Goal: Task Accomplishment & Management: Use online tool/utility

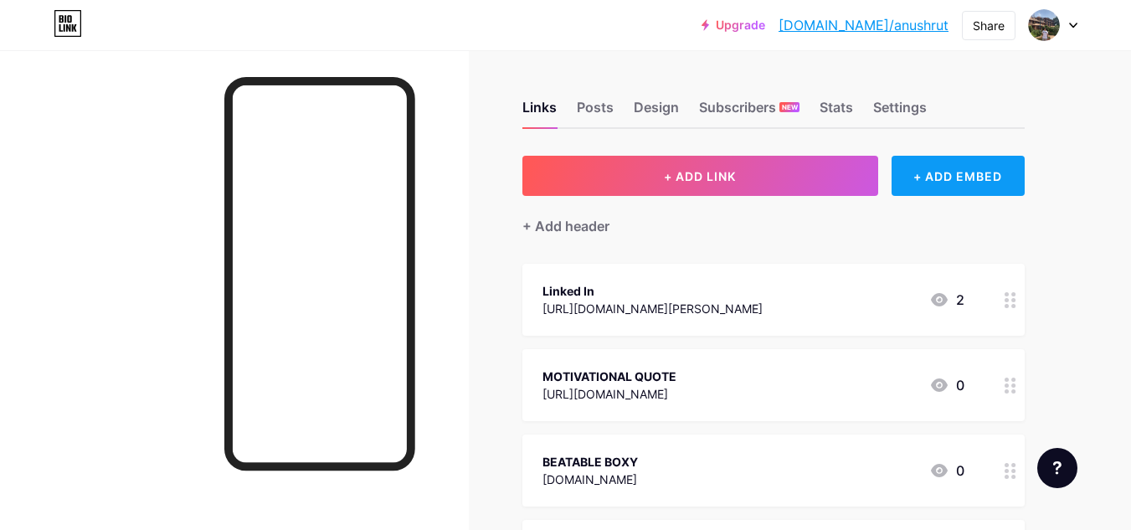
click at [928, 177] on div "+ ADD EMBED" at bounding box center [957, 176] width 133 height 40
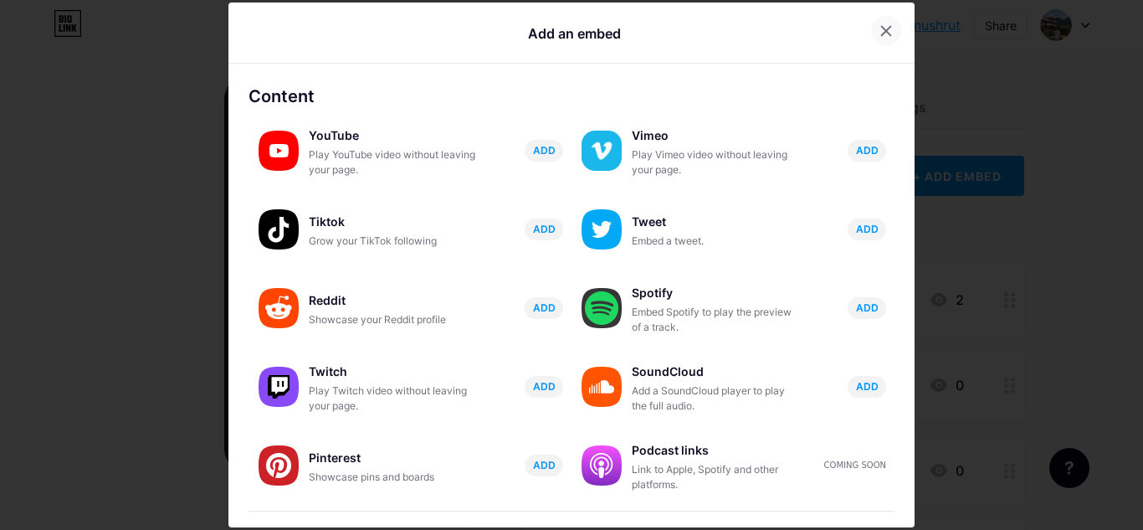
click at [884, 31] on div at bounding box center [886, 31] width 30 height 30
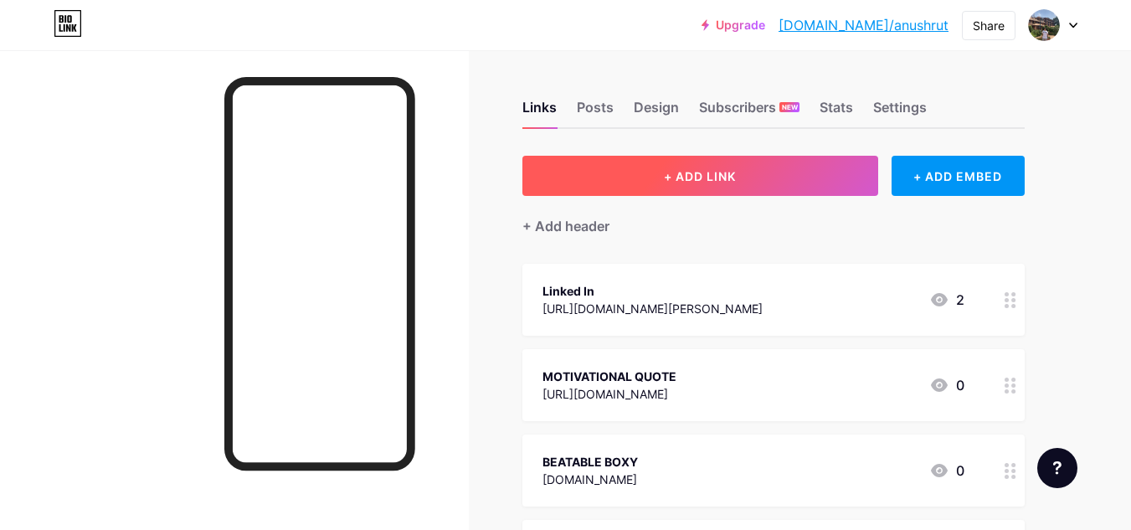
click at [758, 182] on button "+ ADD LINK" at bounding box center [700, 176] width 356 height 40
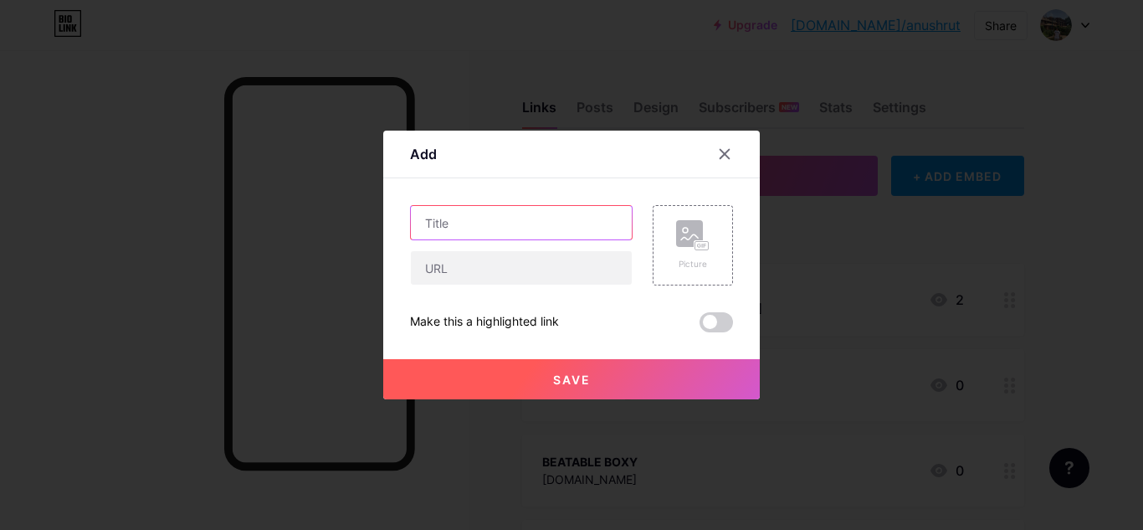
click at [531, 217] on input "text" at bounding box center [521, 222] width 221 height 33
type input "MT WEBSITE"
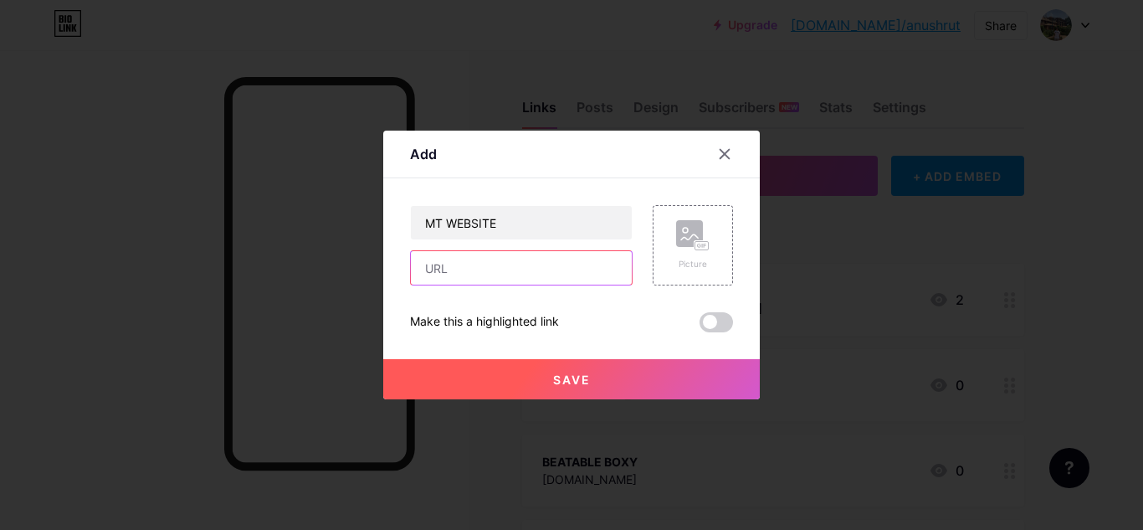
drag, startPoint x: 505, startPoint y: 267, endPoint x: 509, endPoint y: 257, distance: 10.9
click at [509, 260] on input "text" at bounding box center [521, 267] width 221 height 33
type input "[DOMAIN_NAME]"
click at [585, 370] on button "Save" at bounding box center [571, 379] width 377 height 40
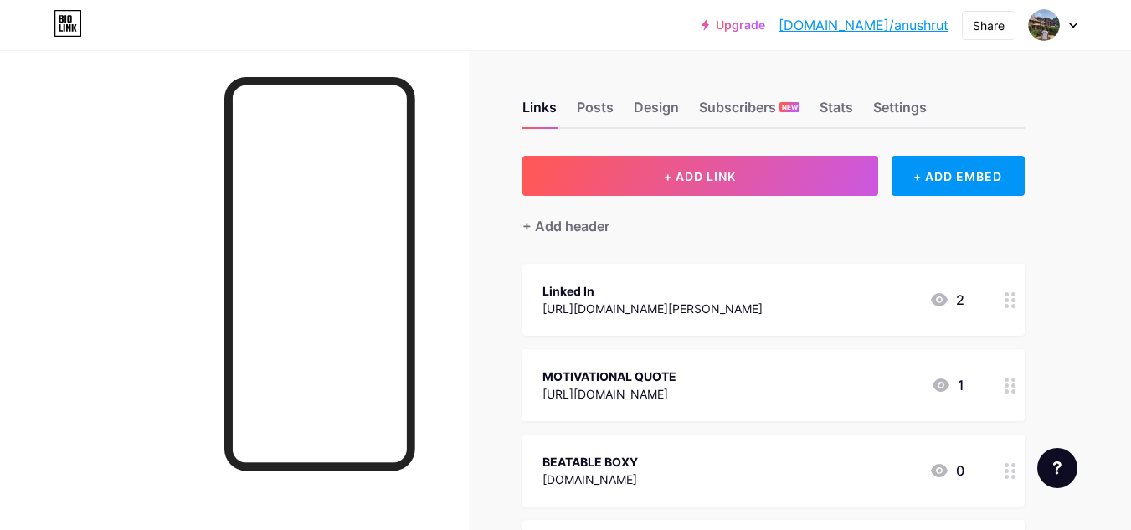
scroll to position [84, 0]
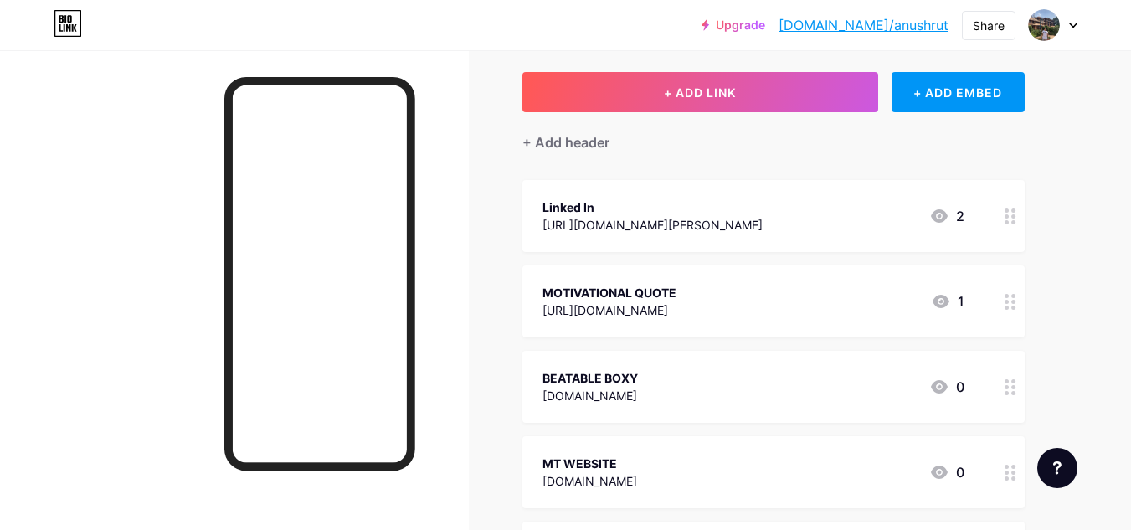
drag, startPoint x: 762, startPoint y: 465, endPoint x: 685, endPoint y: 436, distance: 82.9
click at [685, 436] on div "MT WEBSITE [DOMAIN_NAME] 0" at bounding box center [773, 472] width 502 height 72
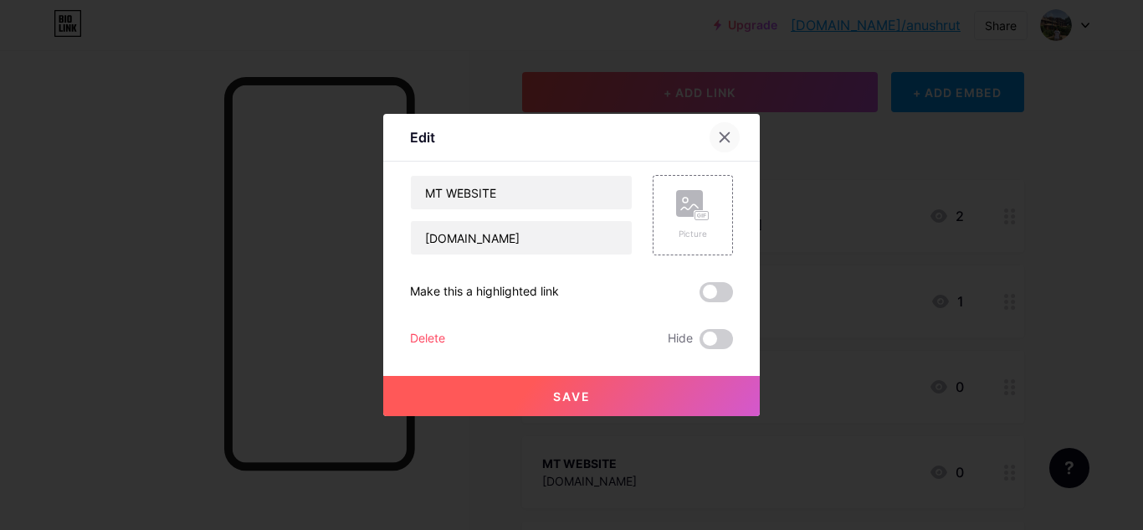
click at [718, 132] on icon at bounding box center [724, 137] width 13 height 13
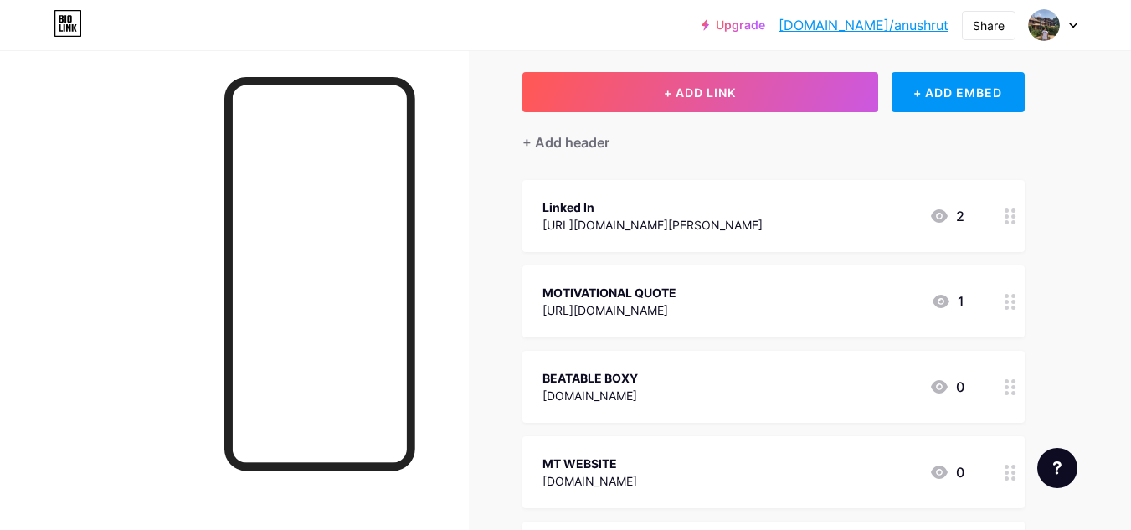
click at [1009, 483] on div at bounding box center [1010, 472] width 28 height 72
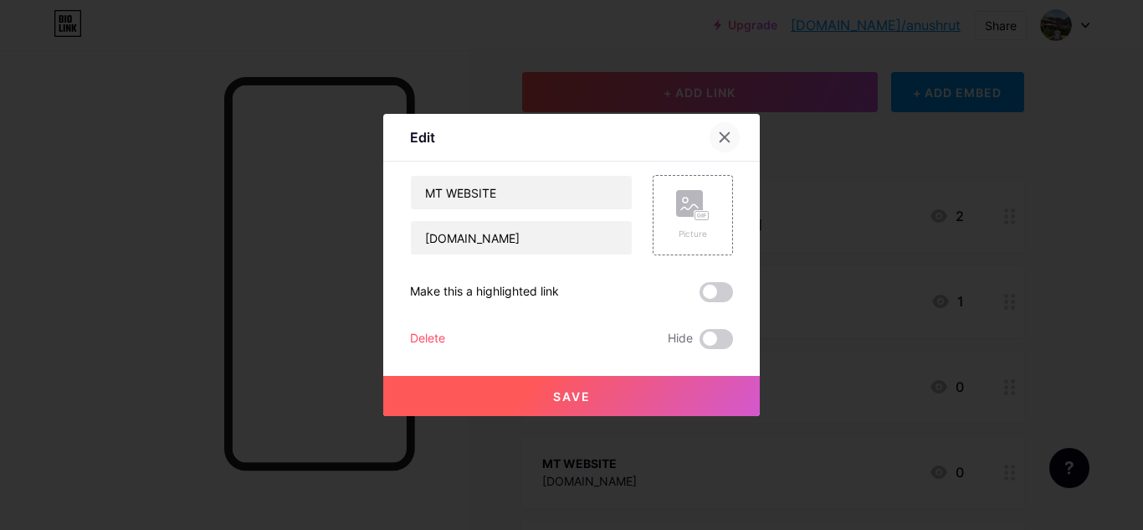
click at [711, 141] on div at bounding box center [725, 137] width 30 height 30
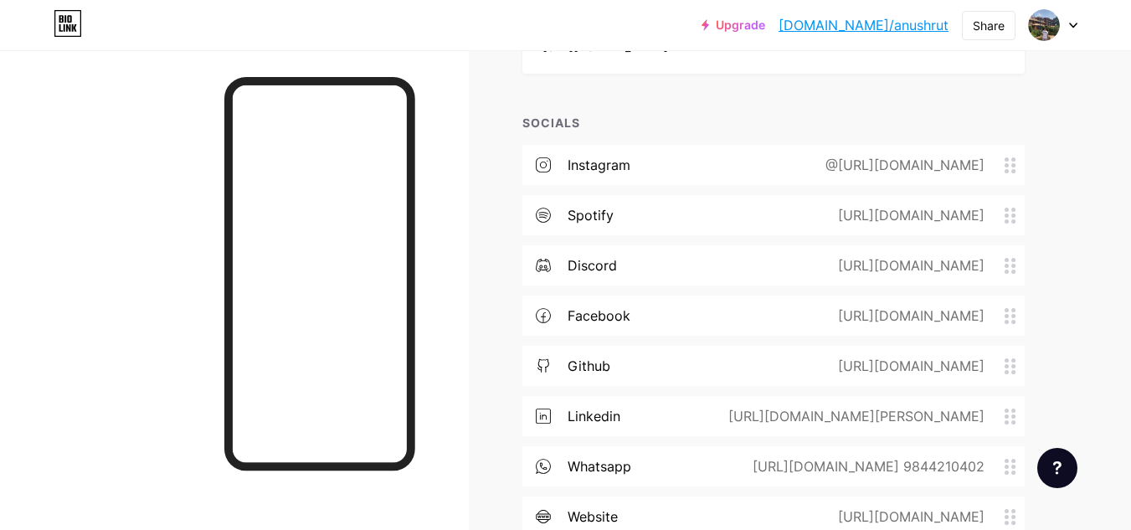
scroll to position [1085, 0]
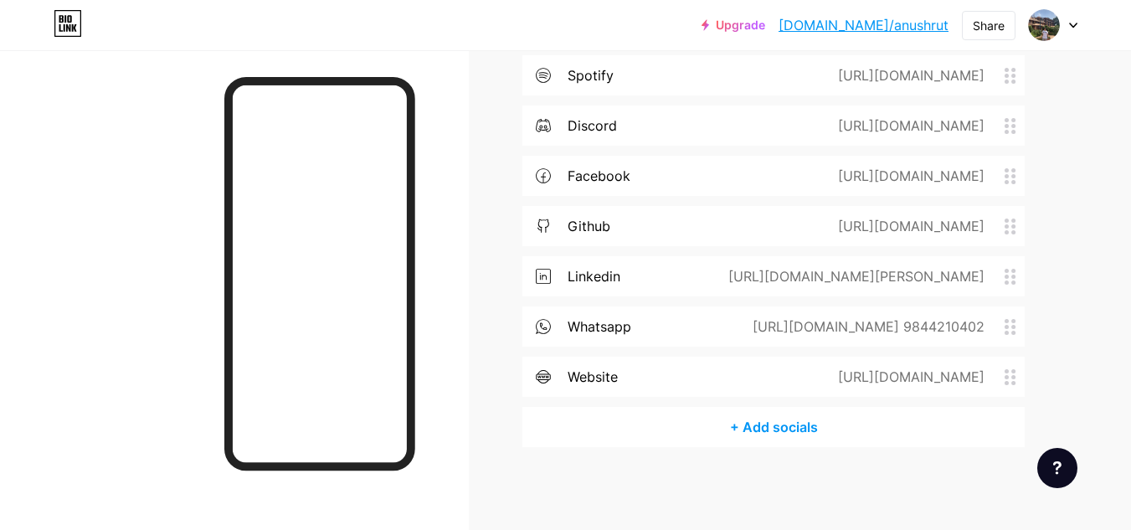
click at [968, 380] on div "[URL][DOMAIN_NAME]" at bounding box center [907, 377] width 193 height 20
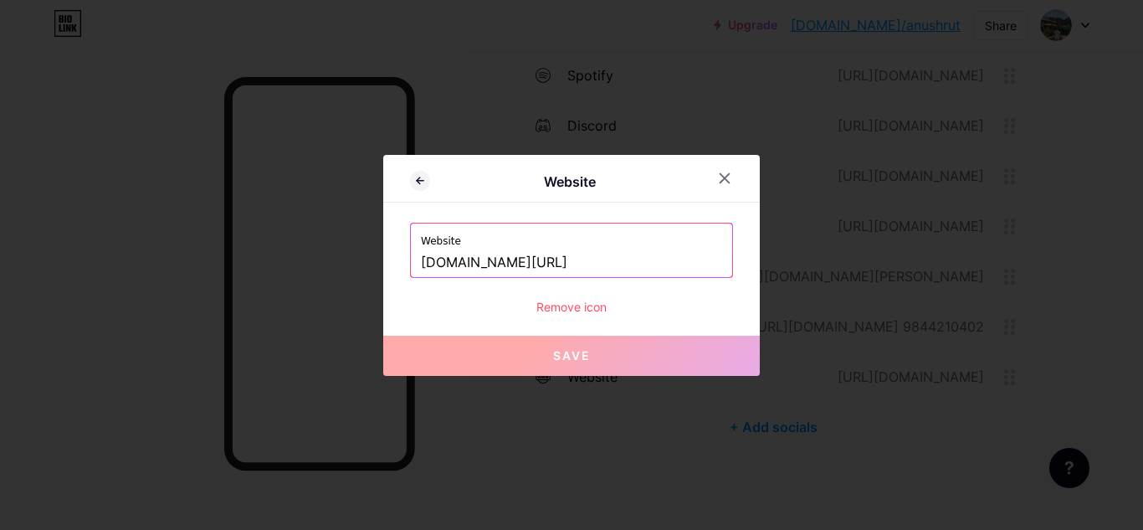
drag, startPoint x: 592, startPoint y: 259, endPoint x: 238, endPoint y: 264, distance: 354.1
click at [238, 264] on div "Website Website [DOMAIN_NAME][URL] Remove icon Save" at bounding box center [571, 265] width 1143 height 530
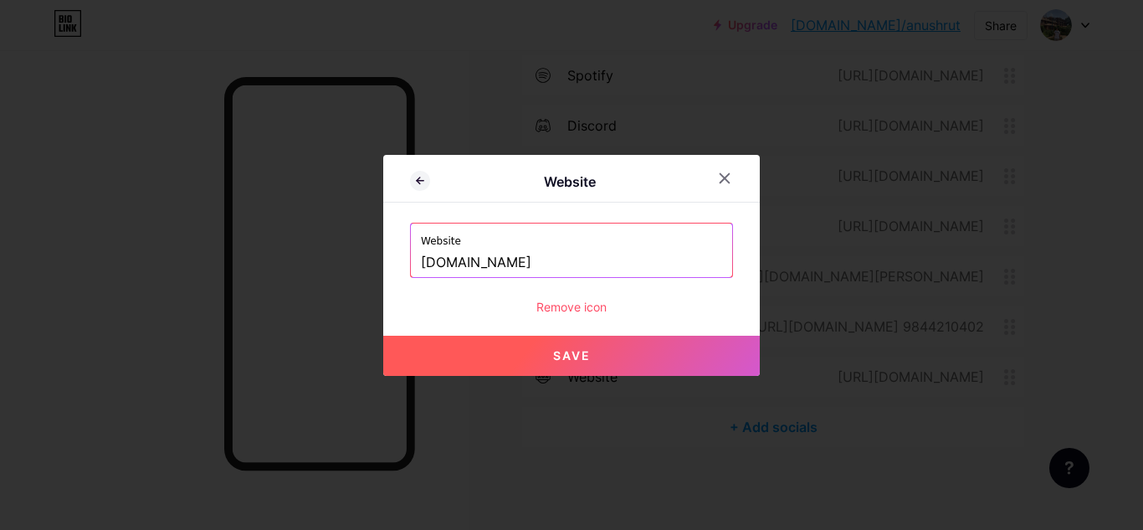
click at [570, 363] on button "Save" at bounding box center [571, 356] width 377 height 40
type input "[URL][DOMAIN_NAME]"
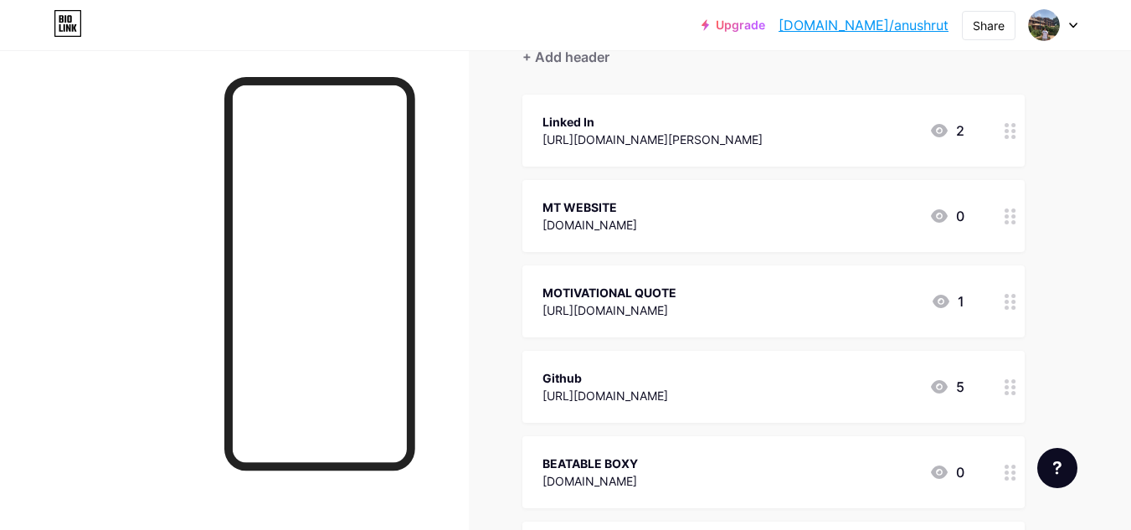
scroll to position [80, 0]
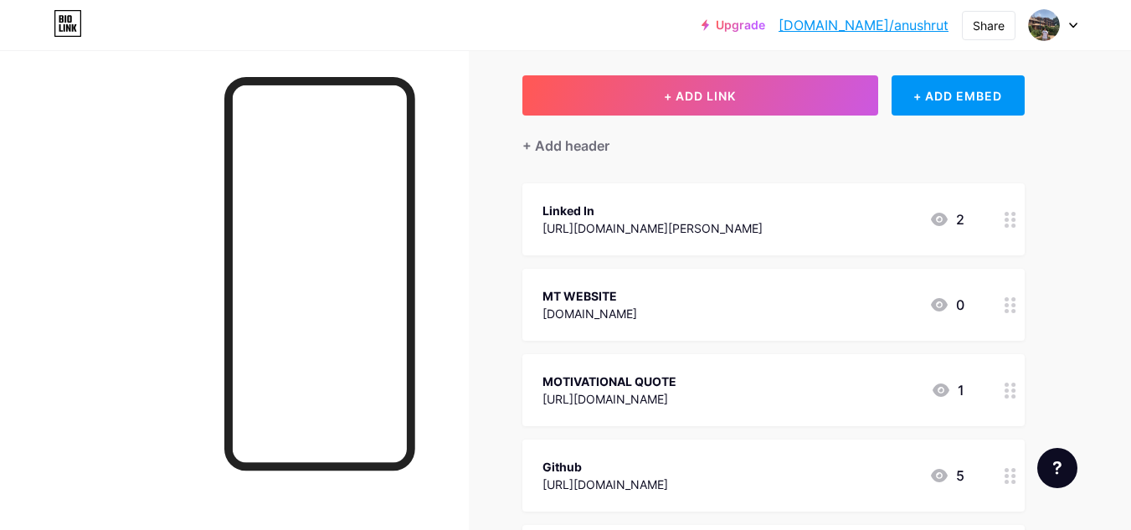
drag, startPoint x: 808, startPoint y: 312, endPoint x: 738, endPoint y: 310, distance: 70.3
click at [738, 310] on div "MT WEBSITE [DOMAIN_NAME] 0" at bounding box center [753, 304] width 422 height 38
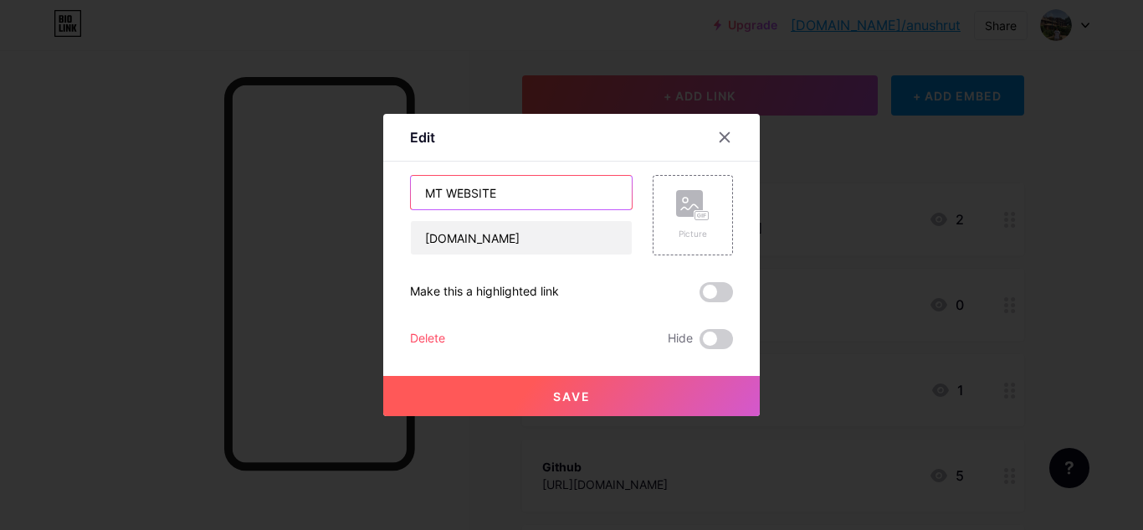
click at [435, 193] on input "MT WEBSITE" at bounding box center [521, 192] width 221 height 33
type input "MY WEBSITE"
click at [575, 399] on span "Save" at bounding box center [572, 396] width 38 height 14
